Goal: Task Accomplishment & Management: Use online tool/utility

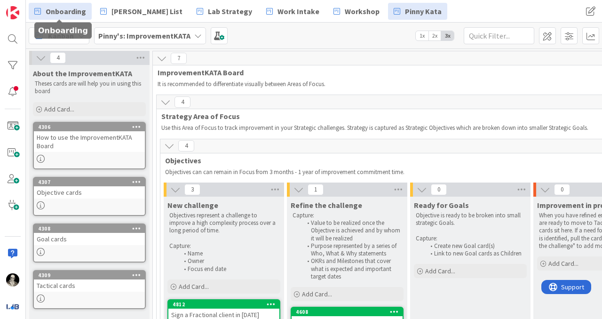
click at [68, 13] on span "Onboarding" at bounding box center [66, 11] width 40 height 11
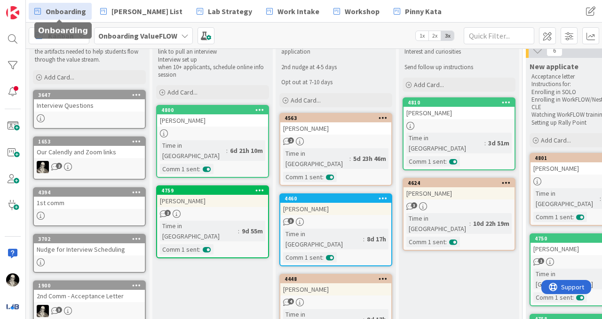
scroll to position [40, 0]
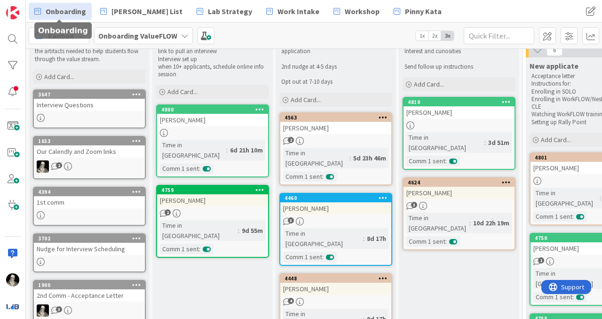
click at [107, 159] on link "1653 Our Calendly and Zoom links 2" at bounding box center [89, 157] width 113 height 43
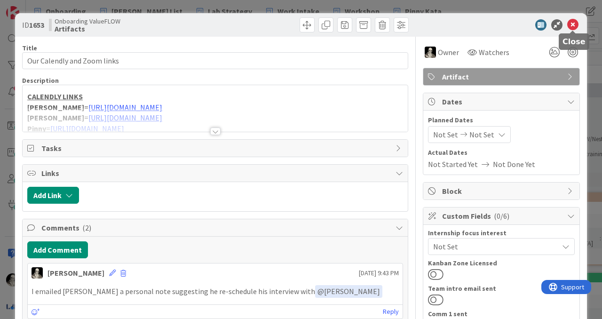
click at [574, 25] on icon at bounding box center [572, 24] width 11 height 11
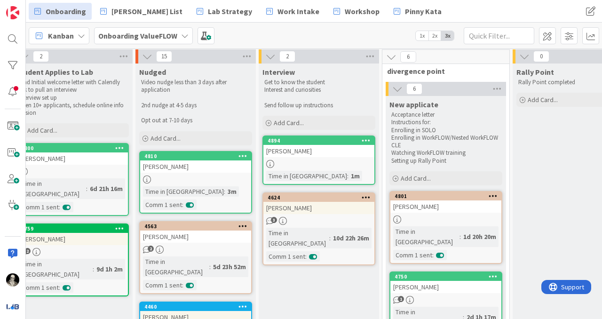
scroll to position [1, 149]
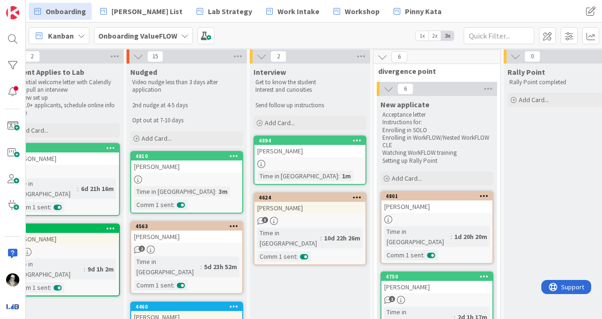
click at [316, 155] on div "Bryce Dodsworth" at bounding box center [309, 151] width 111 height 12
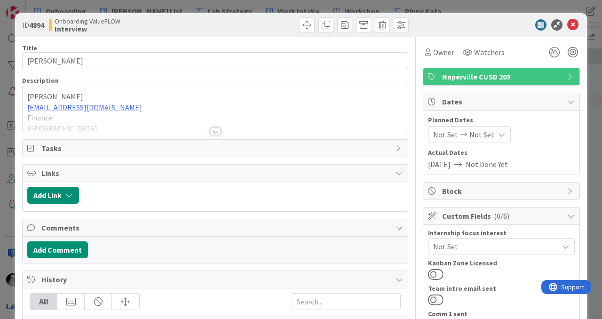
click at [216, 127] on div at bounding box center [215, 131] width 10 height 8
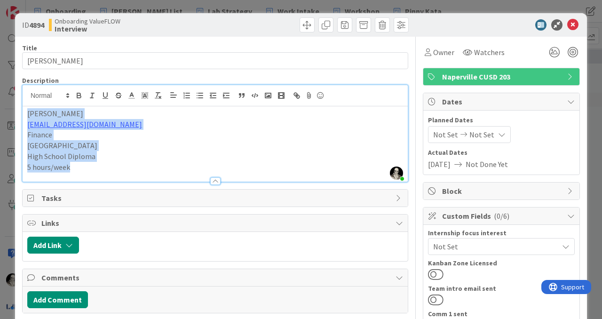
drag, startPoint x: 77, startPoint y: 167, endPoint x: 14, endPoint y: 105, distance: 89.1
click at [14, 105] on div "ID 4894 Onboarding ValueFLOW Interview Title 15 / 128 Bryce Dodsworth Descripti…" at bounding box center [301, 159] width 602 height 319
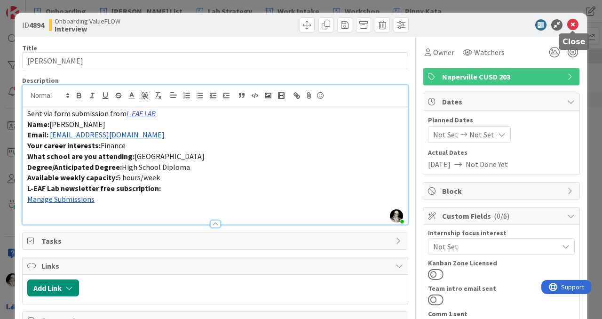
click at [574, 21] on icon at bounding box center [572, 24] width 11 height 11
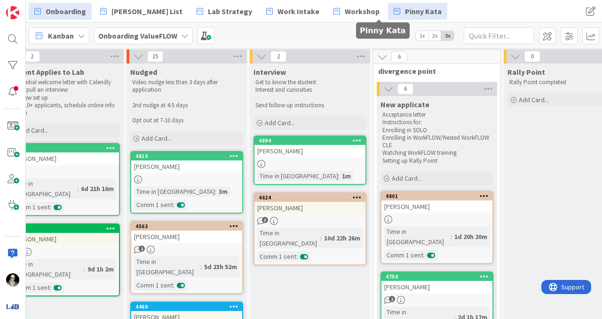
click at [405, 14] on span "Pinny Kata" at bounding box center [423, 11] width 37 height 11
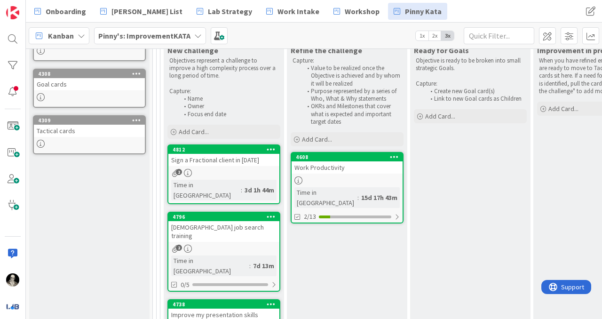
scroll to position [159, 0]
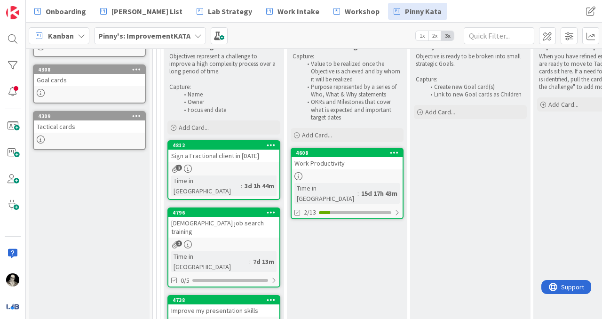
click at [361, 161] on div "Work Productivity" at bounding box center [347, 163] width 111 height 12
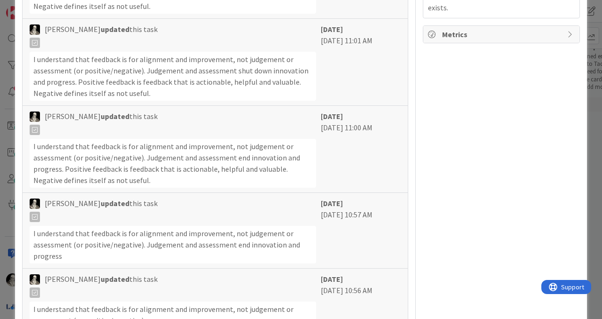
scroll to position [438, 0]
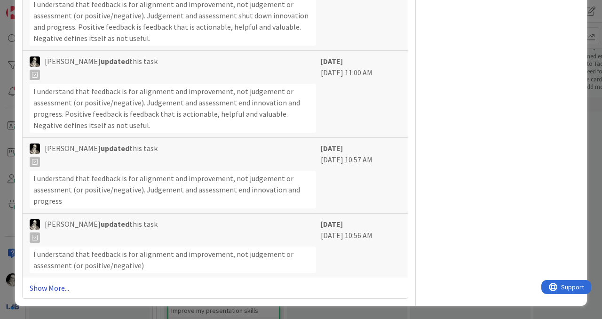
click at [57, 288] on link "Show More..." at bounding box center [215, 287] width 371 height 11
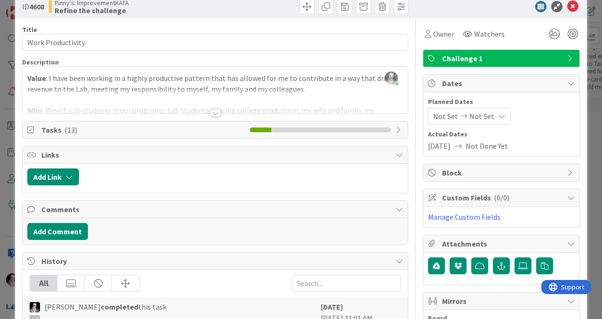
scroll to position [0, 0]
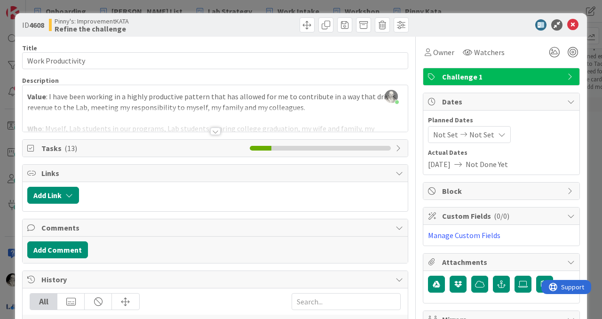
click at [210, 133] on div at bounding box center [215, 131] width 10 height 8
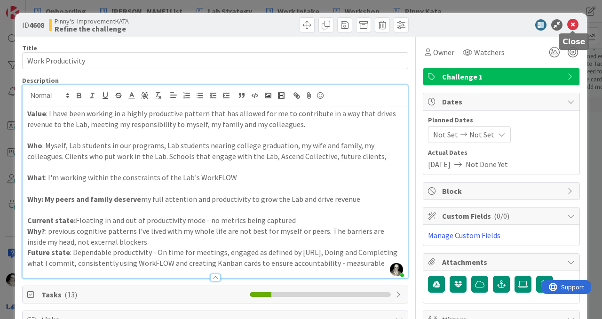
click at [571, 25] on icon at bounding box center [572, 24] width 11 height 11
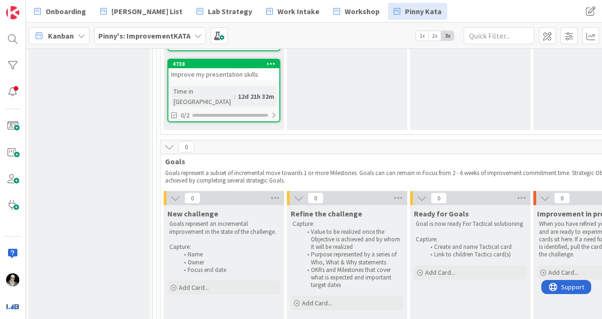
scroll to position [401, 0]
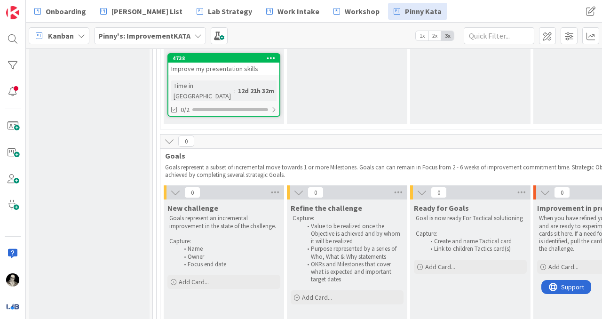
click at [166, 136] on icon at bounding box center [169, 141] width 10 height 10
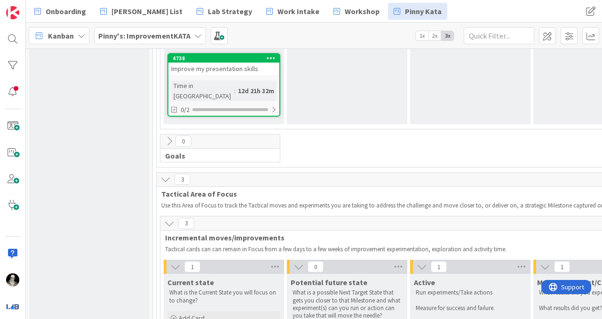
click at [166, 136] on icon at bounding box center [169, 141] width 10 height 10
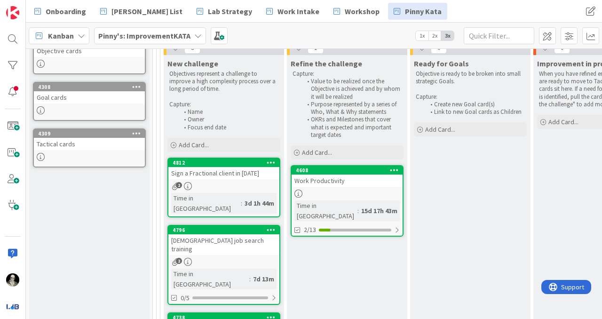
scroll to position [132, 0]
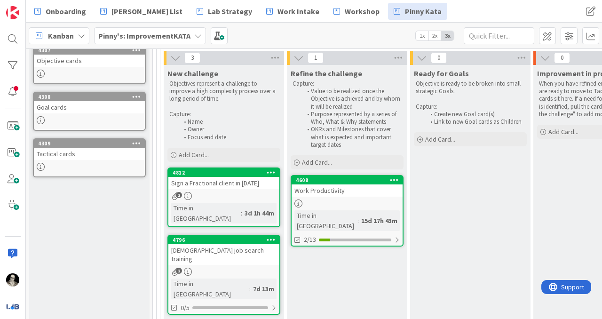
click at [354, 193] on div "Work Productivity" at bounding box center [347, 190] width 111 height 12
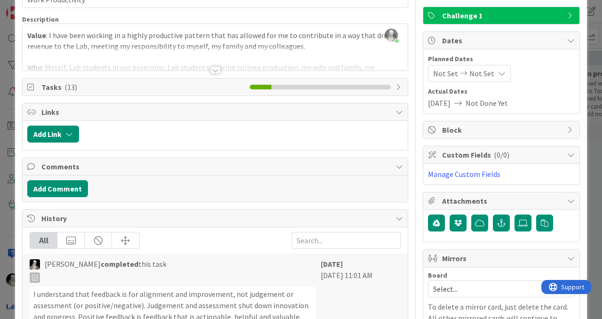
scroll to position [53, 0]
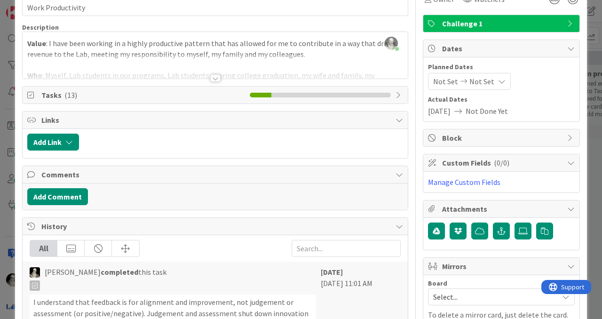
click at [501, 80] on icon at bounding box center [502, 82] width 8 height 8
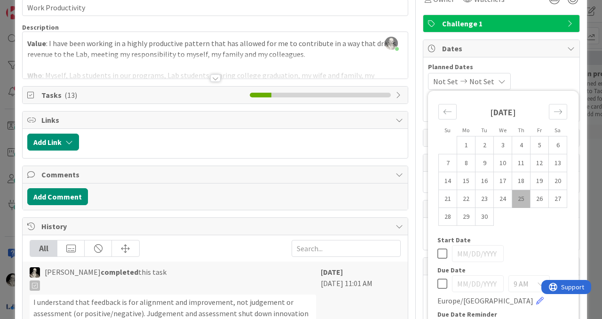
click at [521, 196] on td "25" at bounding box center [521, 199] width 18 height 18
type input "09/25/2025"
click at [555, 112] on icon "Move forward to switch to the next month." at bounding box center [558, 111] width 8 height 5
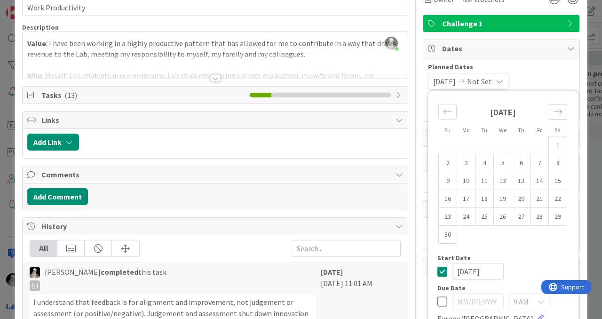
click at [555, 112] on icon "Move forward to switch to the next month." at bounding box center [558, 111] width 8 height 5
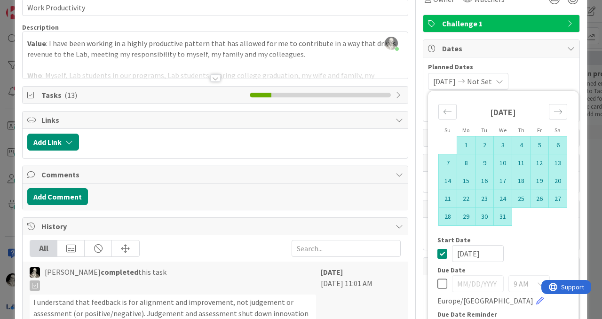
click at [503, 215] on td "31" at bounding box center [503, 217] width 18 height 18
type input "12/31/2025"
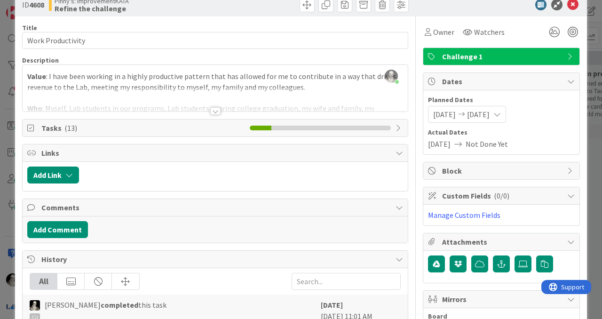
scroll to position [28, 0]
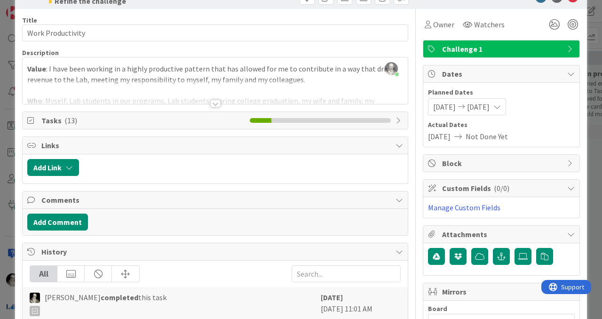
click at [90, 115] on span "Tasks ( 13 )" at bounding box center [143, 120] width 204 height 11
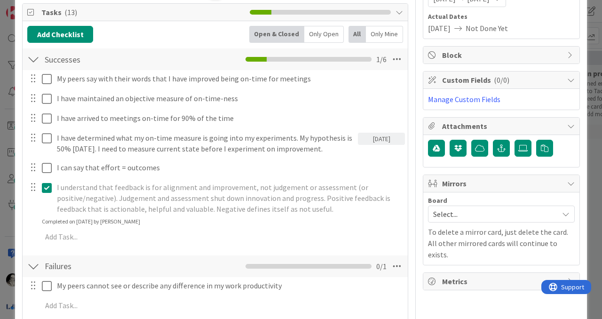
scroll to position [138, 0]
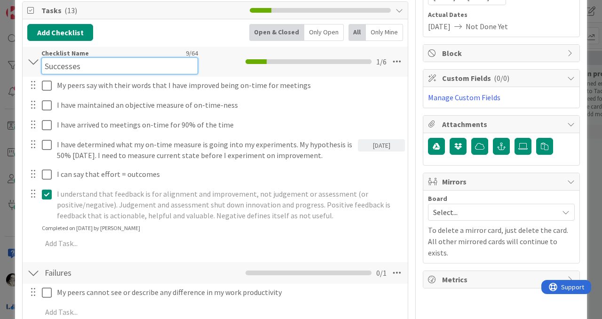
click at [71, 58] on input "Successes" at bounding box center [119, 65] width 157 height 17
drag, startPoint x: 89, startPoint y: 64, endPoint x: 35, endPoint y: 66, distance: 54.1
click at [35, 66] on div "Successes Checklist Name 9 / 64 Successes 1 / 6" at bounding box center [215, 62] width 385 height 30
type input "OKRs"
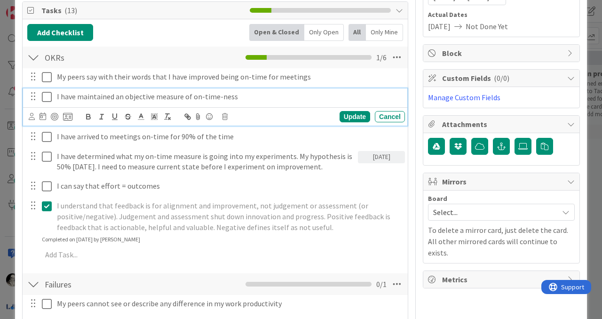
click at [261, 105] on div "I have maintained an objective measure of on-time-ness Update Cancel" at bounding box center [215, 106] width 384 height 37
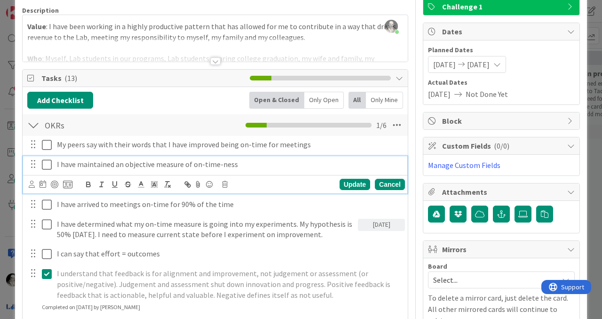
scroll to position [74, 0]
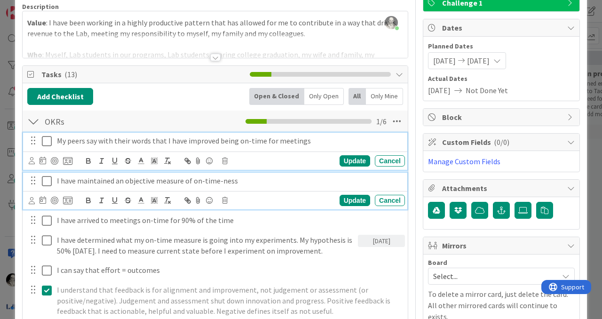
click at [85, 142] on p "My peers say with their words that I have improved being on-time for meetings" at bounding box center [229, 140] width 344 height 11
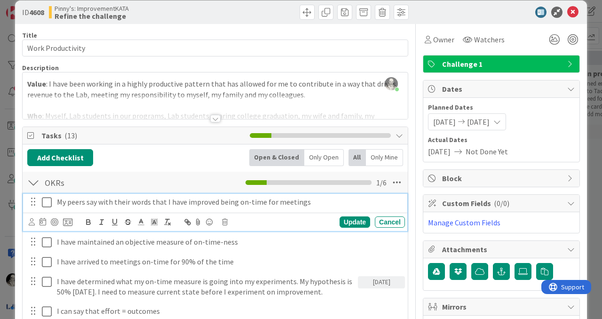
scroll to position [0, 0]
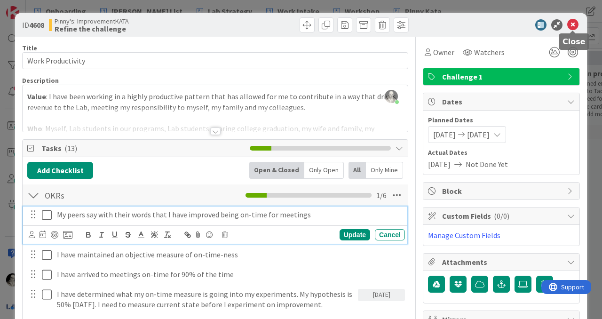
click at [572, 22] on icon at bounding box center [572, 24] width 11 height 11
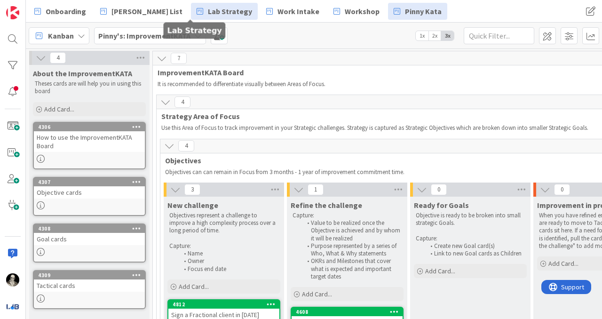
click at [208, 6] on span "Lab Strategy" at bounding box center [230, 11] width 44 height 11
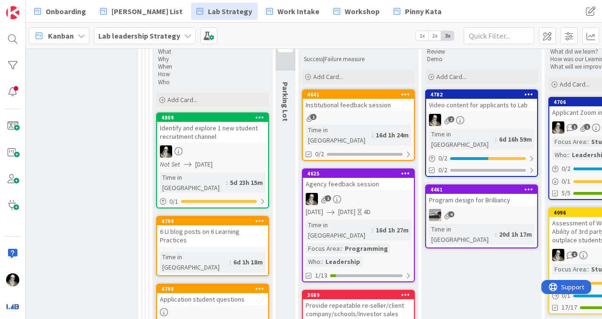
scroll to position [382, 1326]
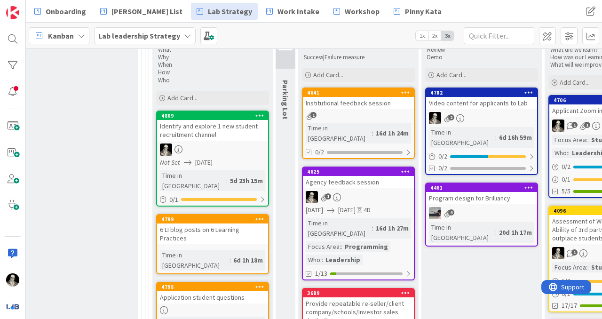
click at [246, 143] on div at bounding box center [212, 149] width 111 height 12
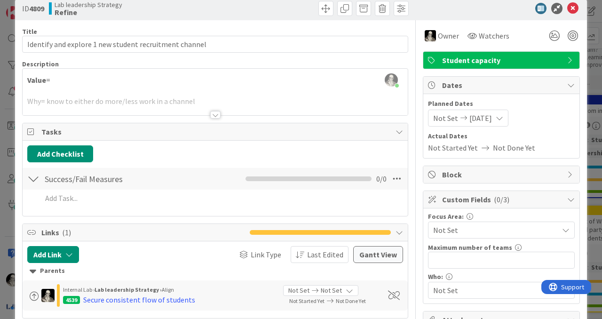
scroll to position [12, 0]
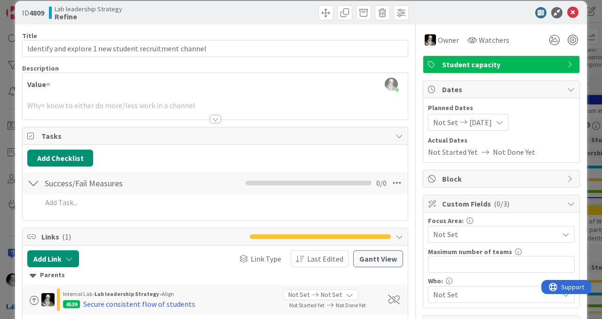
click at [215, 118] on div at bounding box center [215, 119] width 10 height 8
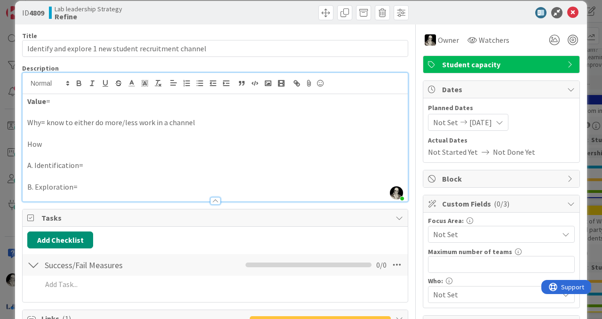
scroll to position [0, 0]
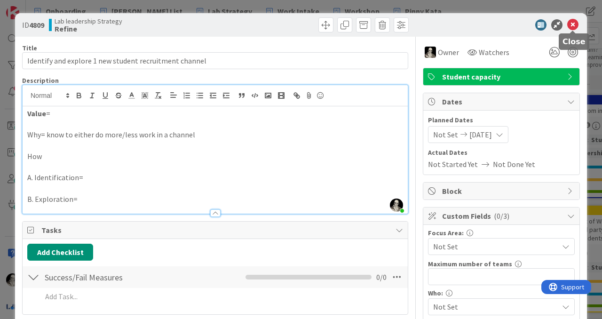
click at [575, 21] on icon at bounding box center [572, 24] width 11 height 11
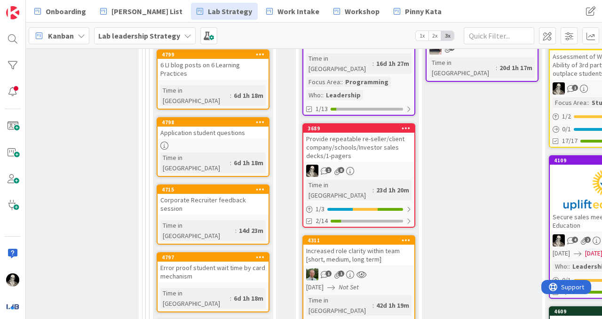
scroll to position [551, 1326]
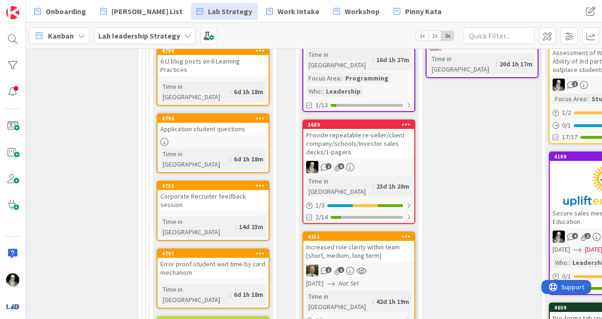
click at [244, 113] on div "4798 Application student questions Time in Column : 6d 1h 18m" at bounding box center [213, 143] width 113 height 60
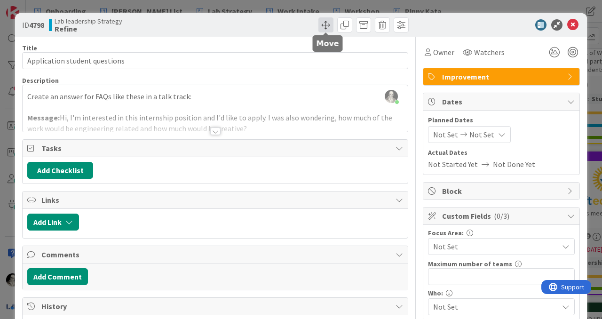
click at [324, 26] on span at bounding box center [325, 24] width 15 height 15
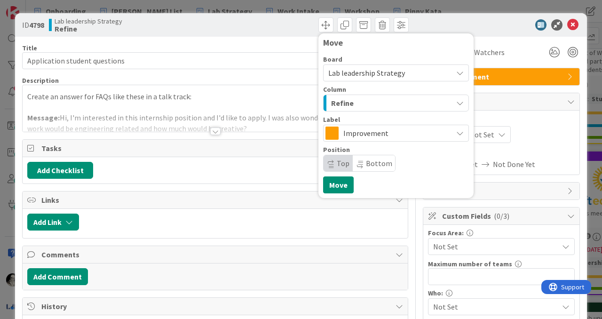
click at [355, 100] on div "Refine" at bounding box center [391, 102] width 124 height 15
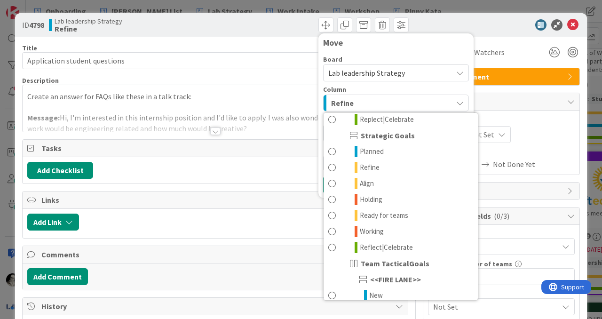
scroll to position [135, 0]
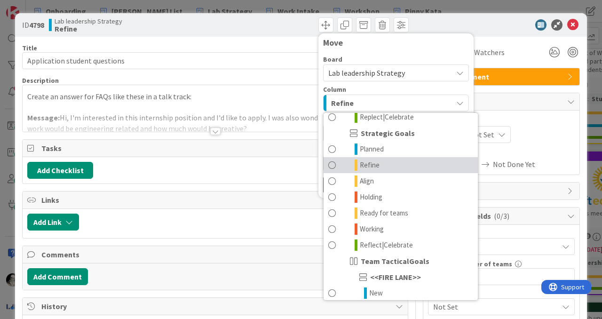
click at [330, 162] on span at bounding box center [332, 164] width 8 height 11
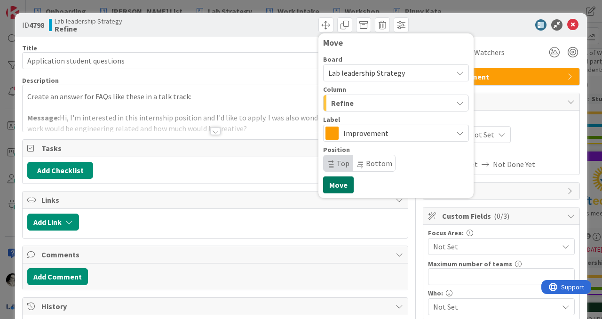
click at [335, 183] on button "Move" at bounding box center [338, 184] width 31 height 17
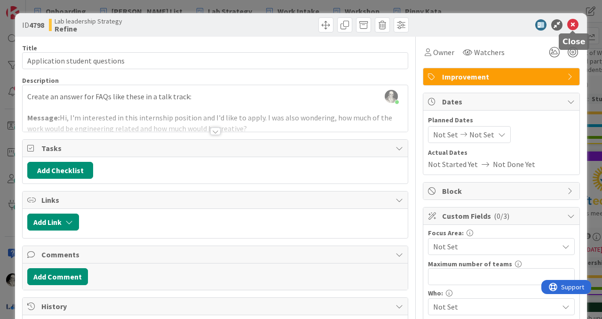
click at [572, 24] on icon at bounding box center [572, 24] width 11 height 11
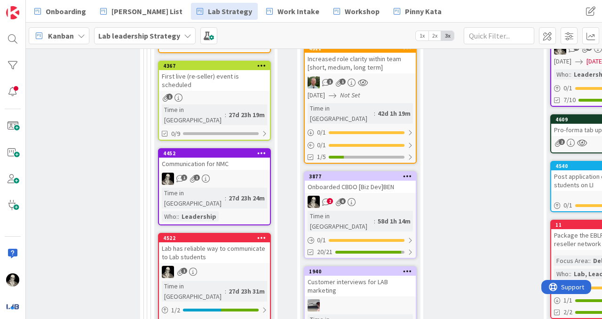
scroll to position [742, 1324]
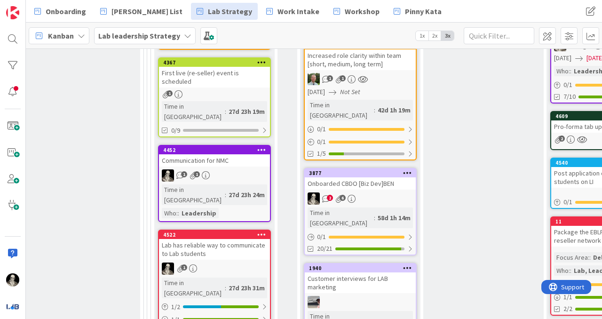
click at [245, 154] on div "Communication for NMC" at bounding box center [214, 160] width 111 height 12
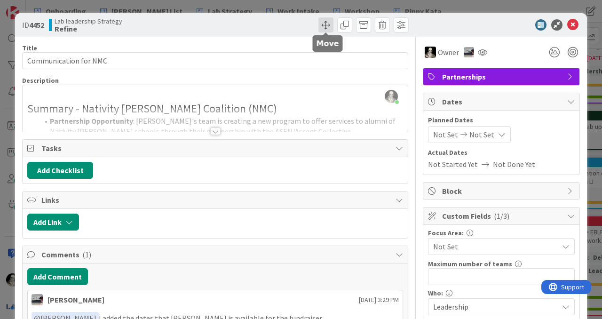
click at [325, 24] on span at bounding box center [325, 24] width 15 height 15
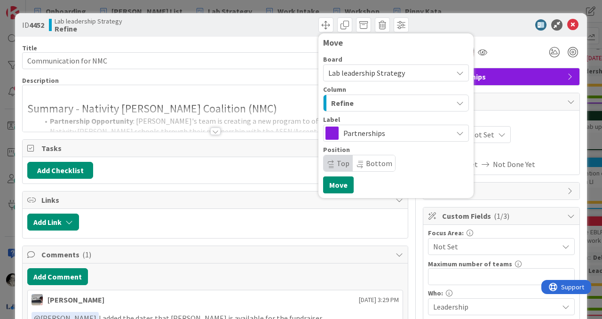
click at [368, 103] on div "Refine" at bounding box center [391, 102] width 124 height 15
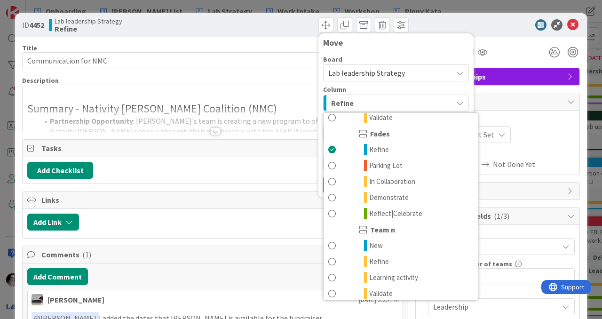
scroll to position [344, 0]
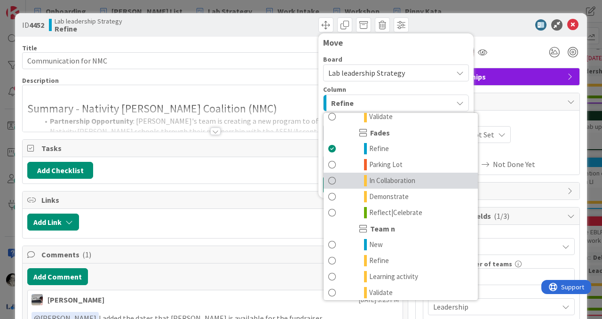
click at [331, 177] on span at bounding box center [332, 180] width 8 height 11
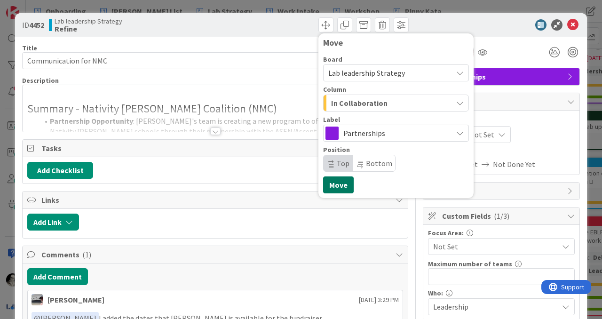
click at [341, 186] on button "Move" at bounding box center [338, 184] width 31 height 17
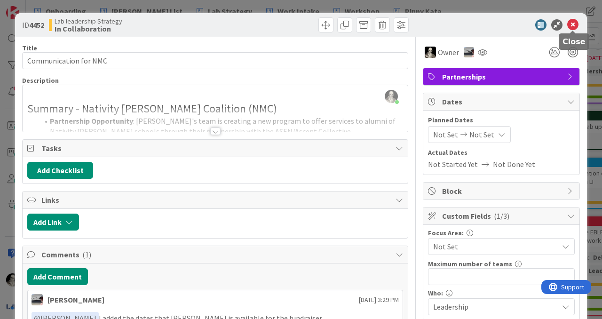
click at [571, 25] on icon at bounding box center [572, 24] width 11 height 11
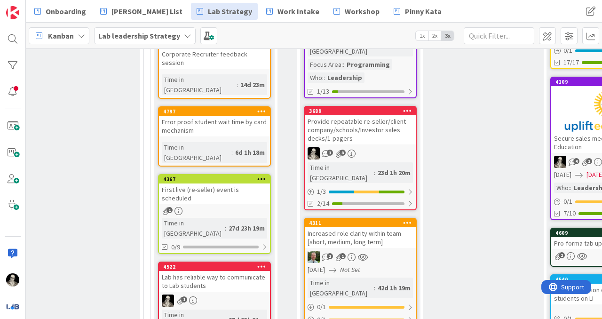
scroll to position [628, 1324]
